Goal: Task Accomplishment & Management: Manage account settings

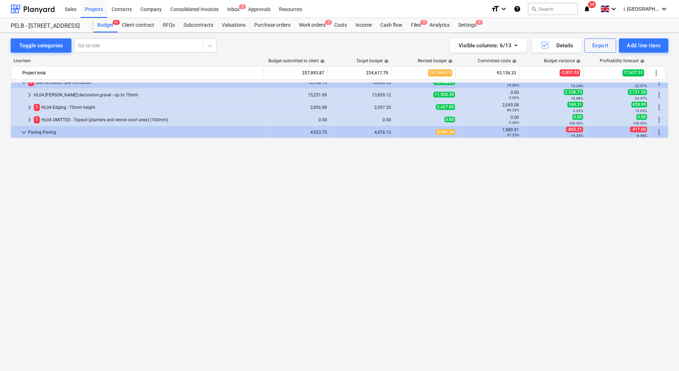
scroll to position [328, 0]
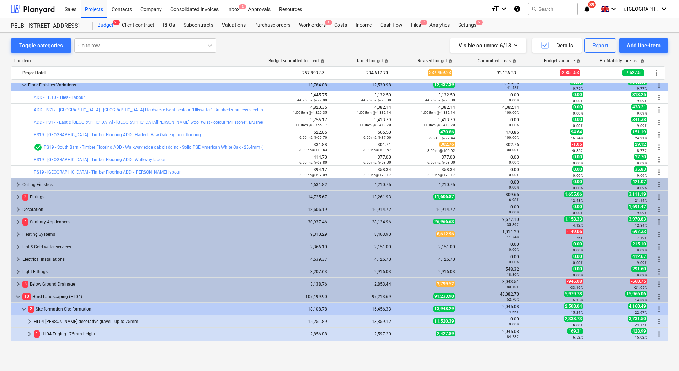
click at [19, 83] on div at bounding box center [17, 84] width 6 height 11
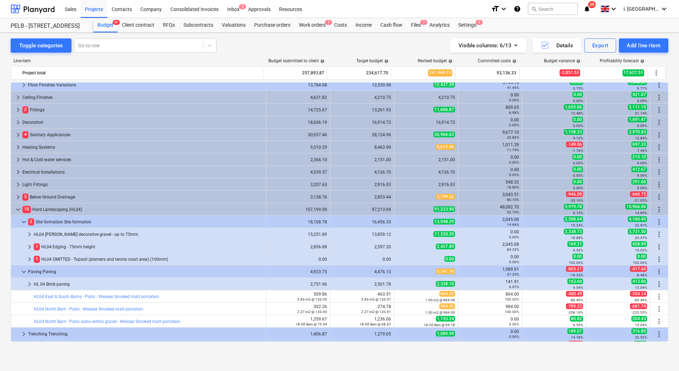
click at [19, 83] on div at bounding box center [17, 84] width 6 height 11
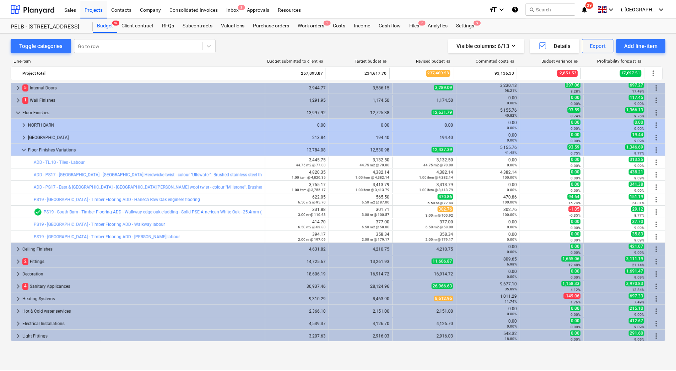
scroll to position [255, 0]
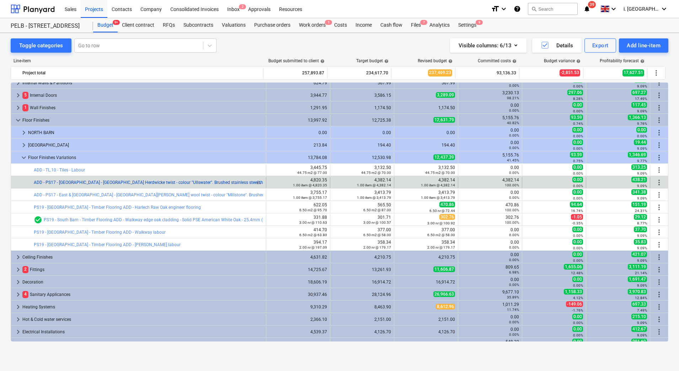
click at [87, 180] on link "ADD - PS17 - [GEOGRAPHIC_DATA] - [GEOGRAPHIC_DATA] Herdwicke twist - colour "Ul…" at bounding box center [162, 182] width 256 height 5
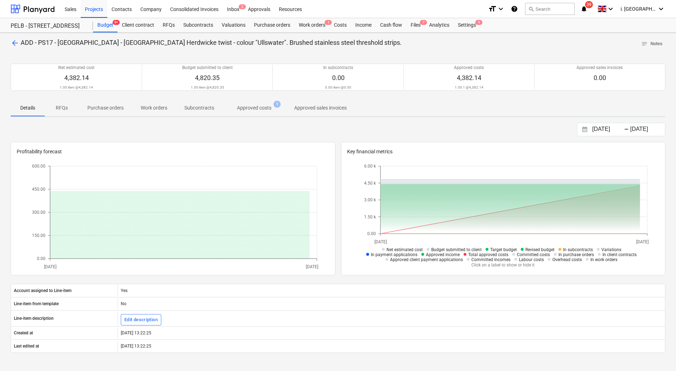
click at [240, 109] on p "Approved costs" at bounding box center [254, 107] width 34 height 7
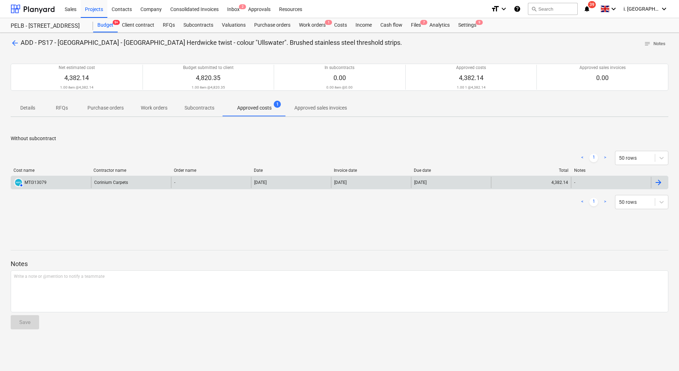
click at [52, 182] on div "AUTHORISED MTI313079" at bounding box center [51, 182] width 80 height 11
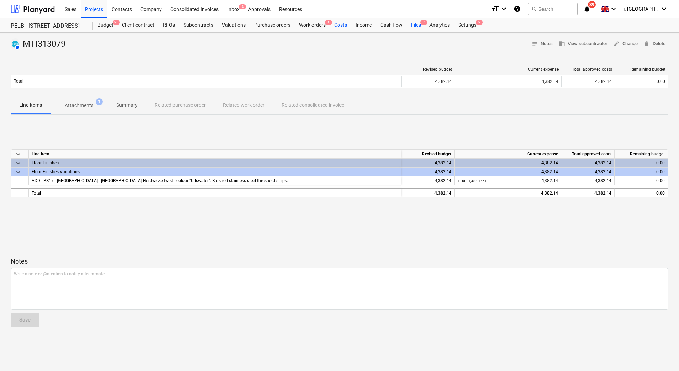
click at [412, 25] on div "Files 7" at bounding box center [415, 25] width 18 height 14
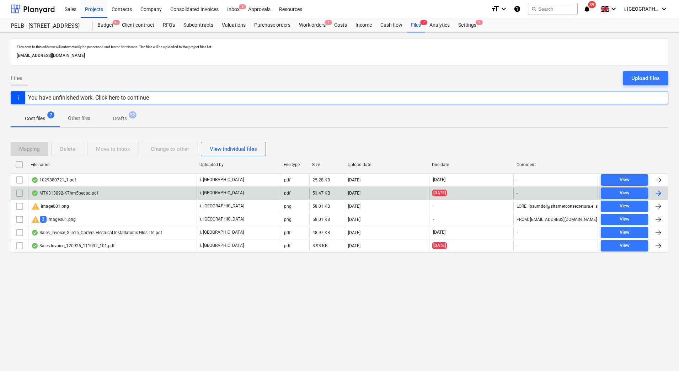
click at [79, 195] on div "MTX313092-K7hm5begbg.pdf" at bounding box center [64, 193] width 67 height 6
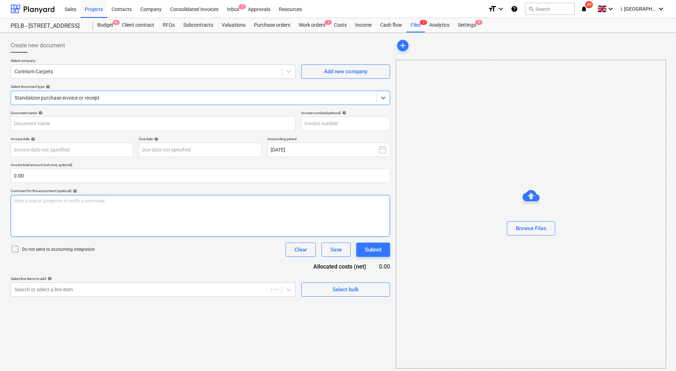
type input "MTI313092"
type input "[DATE]"
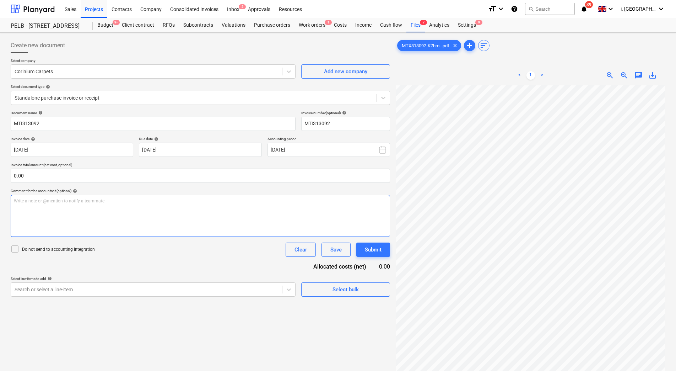
scroll to position [103, 52]
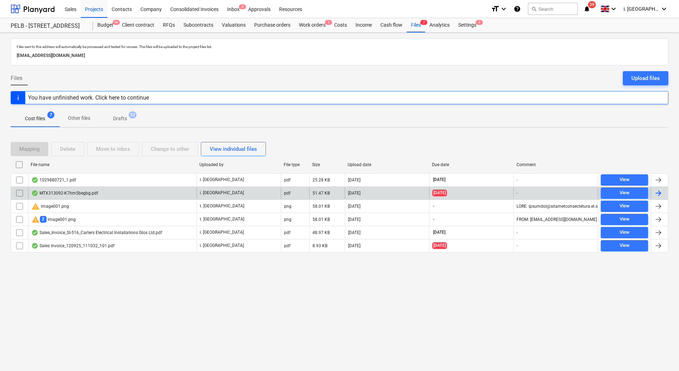
click at [23, 190] on input "checkbox" at bounding box center [19, 192] width 11 height 11
click at [70, 145] on div "Delete" at bounding box center [67, 148] width 15 height 9
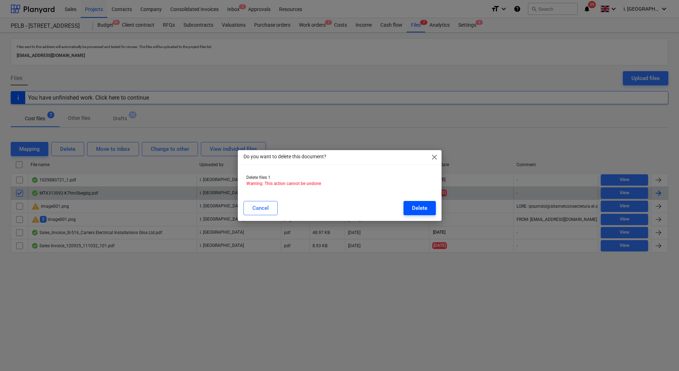
click at [423, 210] on div "Delete" at bounding box center [419, 207] width 15 height 9
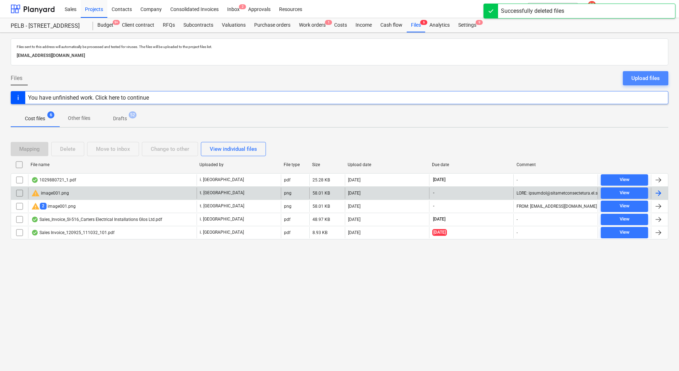
click at [634, 75] on div "Upload files" at bounding box center [645, 78] width 28 height 9
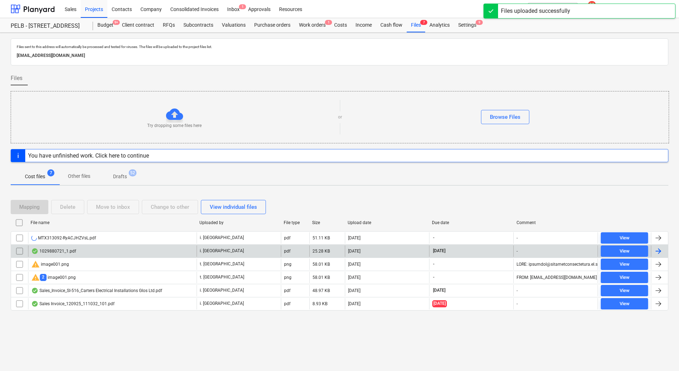
click at [62, 252] on div "1029880721_1.pdf" at bounding box center [53, 251] width 45 height 6
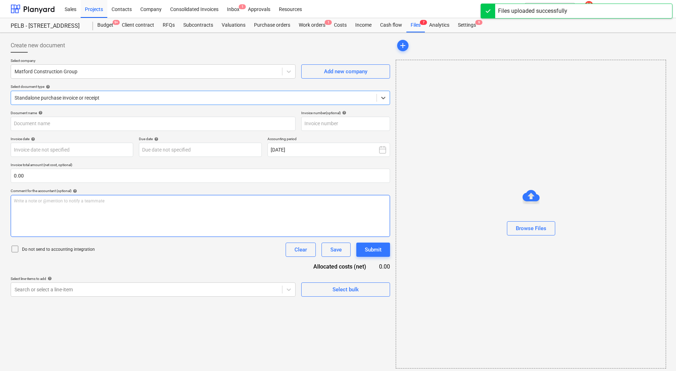
type input "1029880721"
type input "[DATE]"
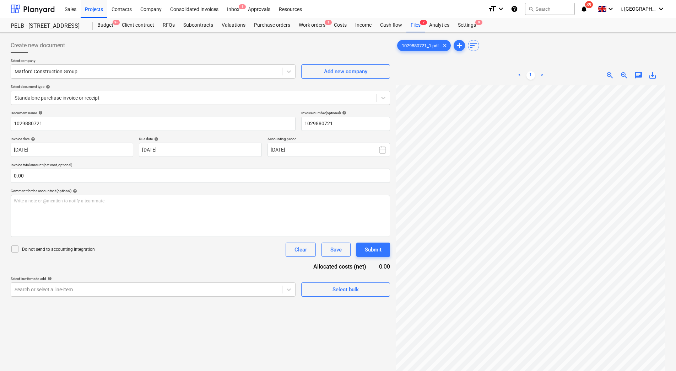
scroll to position [22, 30]
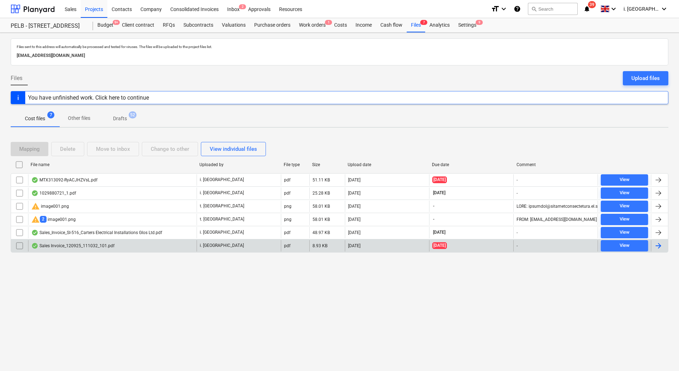
click at [93, 251] on div "Sales Invoice_120925_111032_101.pdf i. montvydaite pdf 8.93 KB [DATE] [DATE] - …" at bounding box center [339, 245] width 657 height 13
click at [87, 245] on div "Sales Invoice_120925_111032_101.pdf" at bounding box center [72, 246] width 83 height 6
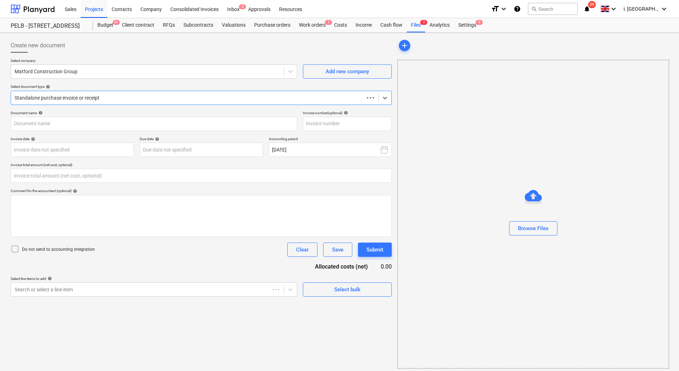
type input "0.00"
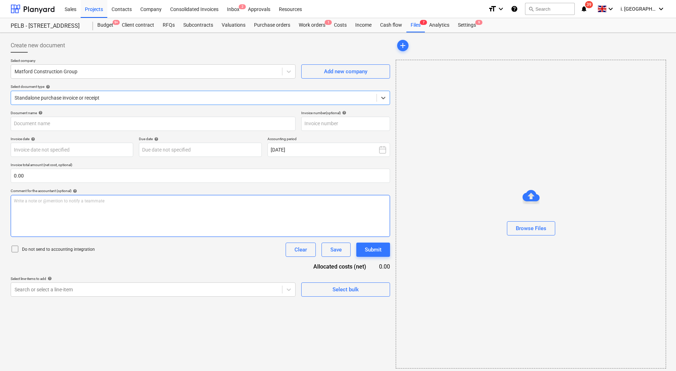
type input "43921557"
type input "[DATE]"
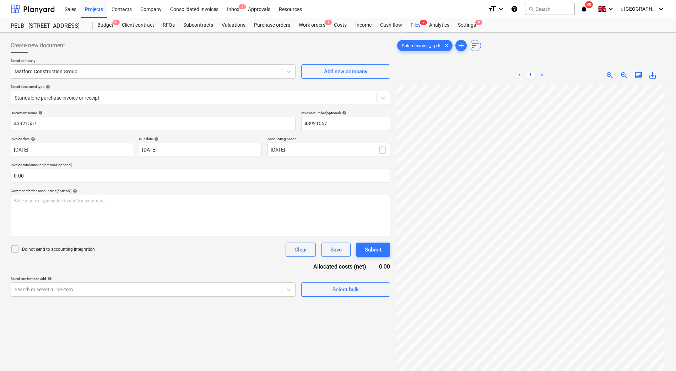
scroll to position [103, 52]
